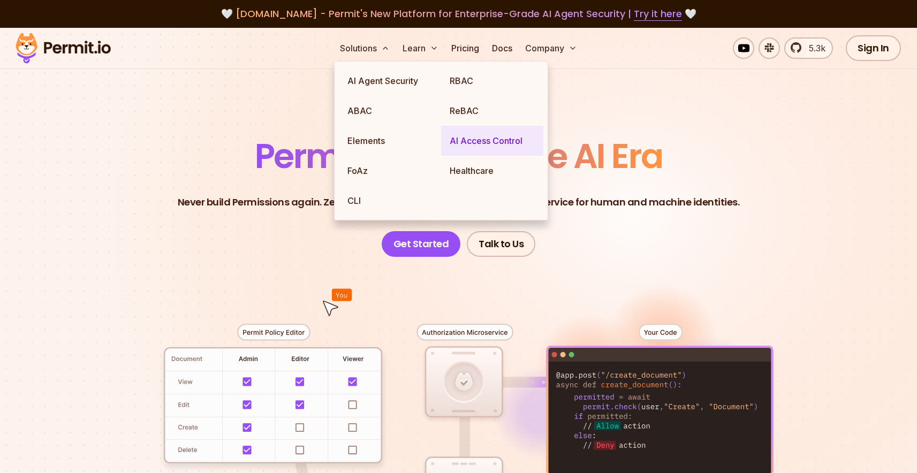
drag, startPoint x: 399, startPoint y: 92, endPoint x: 446, endPoint y: 149, distance: 73.4
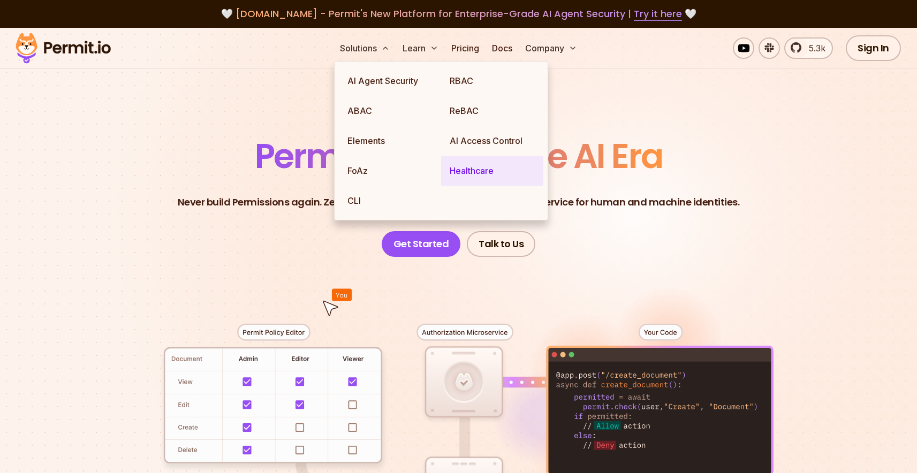
click at [457, 167] on link "Healthcare" at bounding box center [492, 171] width 102 height 30
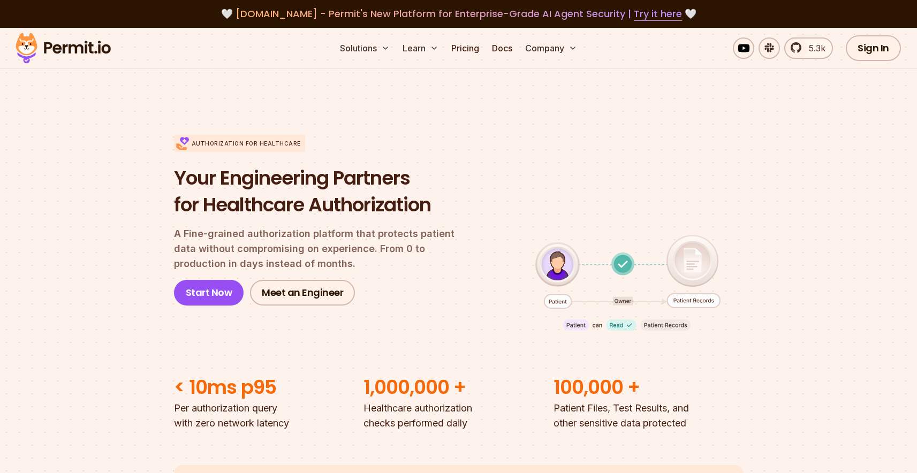
click at [386, 263] on p "A Fine-grained authorization platform that protects patient data without compro…" at bounding box center [323, 248] width 299 height 45
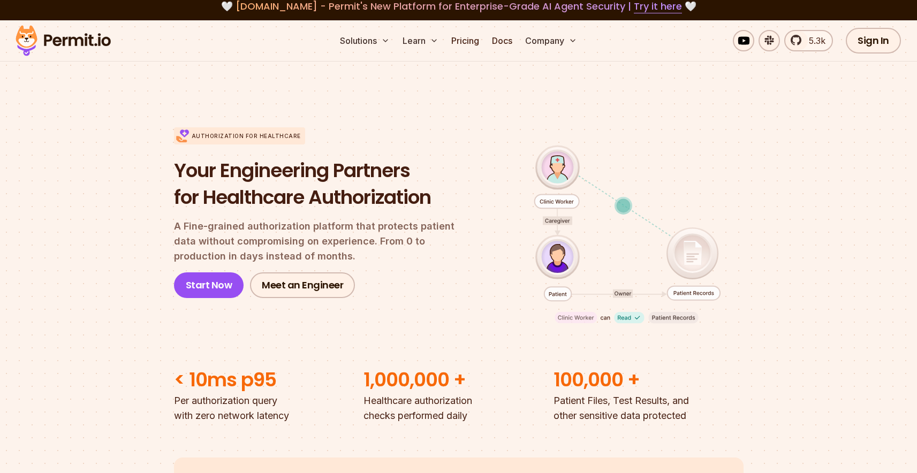
scroll to position [29, 0]
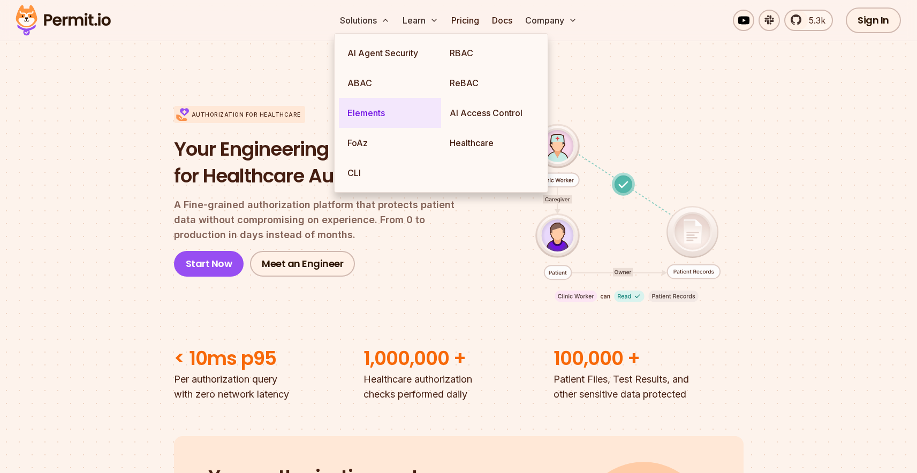
click at [378, 106] on link "Elements" at bounding box center [390, 113] width 102 height 30
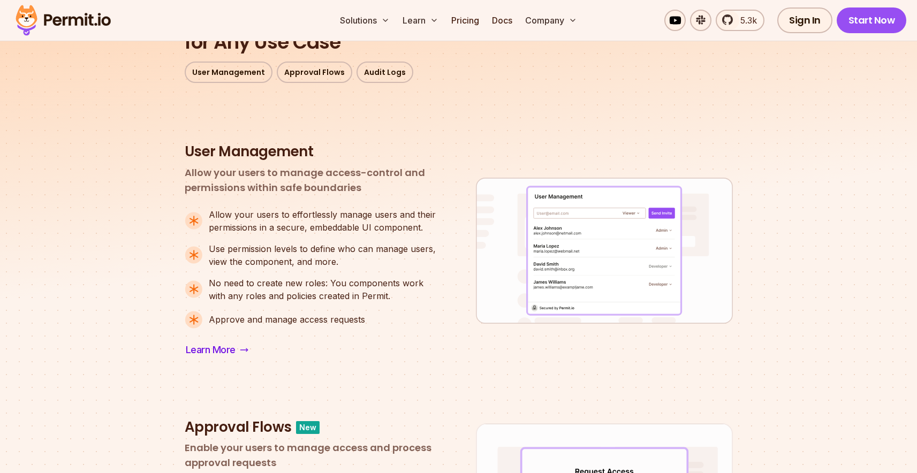
scroll to position [383, 0]
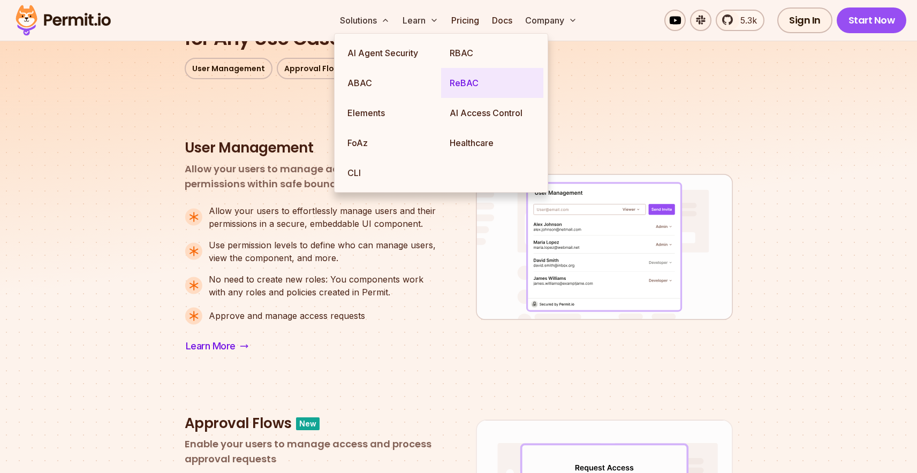
click at [483, 80] on link "ReBAC" at bounding box center [492, 83] width 102 height 30
